Goal: Use online tool/utility: Utilize a website feature to perform a specific function

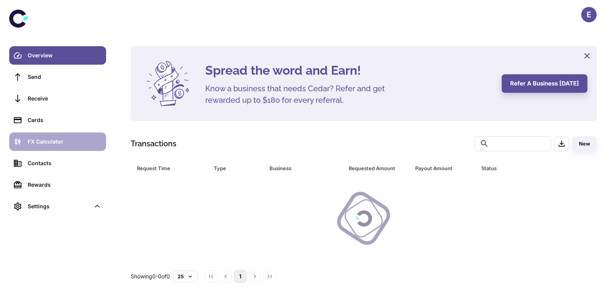
click at [63, 142] on div "FX Calculator" at bounding box center [65, 141] width 74 height 8
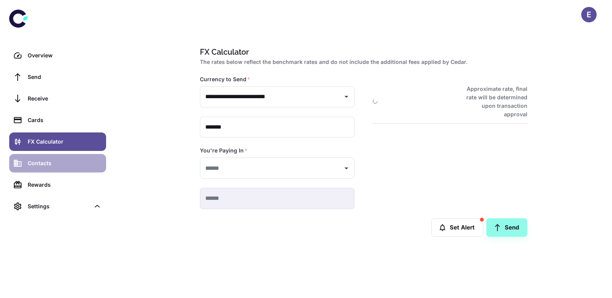
type input "**********"
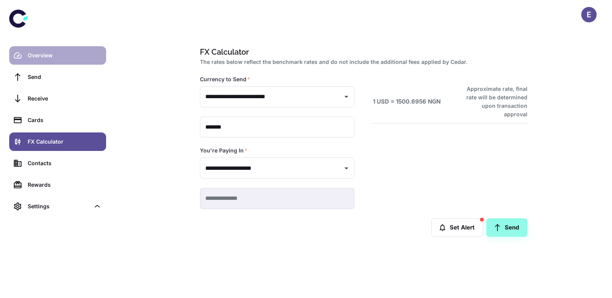
click at [47, 58] on div "Overview" at bounding box center [65, 55] width 74 height 8
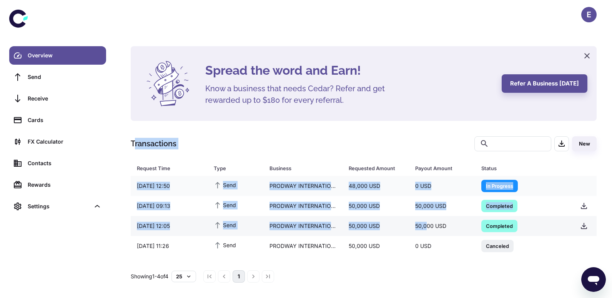
drag, startPoint x: 133, startPoint y: 144, endPoint x: 436, endPoint y: 228, distance: 314.7
click at [436, 228] on div "Transactions ​ ​ New Request Time Type Business Requested Amount Payout Amount …" at bounding box center [364, 209] width 466 height 146
click at [202, 146] on div at bounding box center [323, 143] width 295 height 15
